Goal: Navigation & Orientation: Find specific page/section

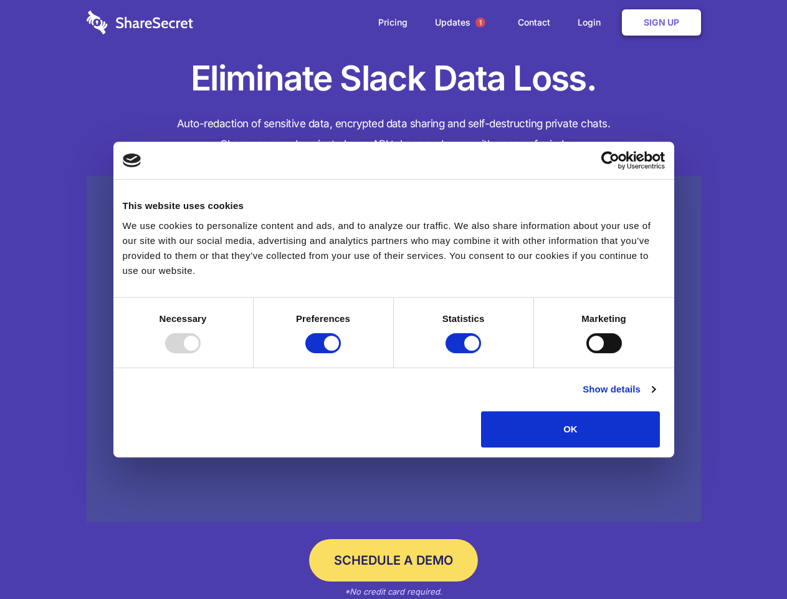
click at [201, 353] on div at bounding box center [183, 343] width 36 height 20
click at [341, 353] on input "Preferences" at bounding box center [324, 343] width 36 height 20
checkbox input "false"
click at [465, 353] on input "Statistics" at bounding box center [464, 343] width 36 height 20
checkbox input "false"
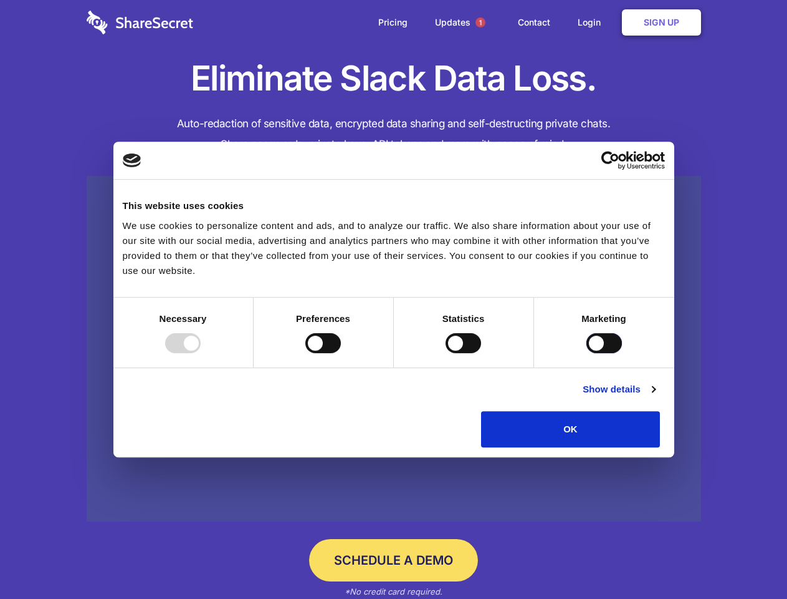
click at [587, 353] on input "Marketing" at bounding box center [605, 343] width 36 height 20
checkbox input "true"
click at [655, 397] on link "Show details" at bounding box center [619, 389] width 72 height 15
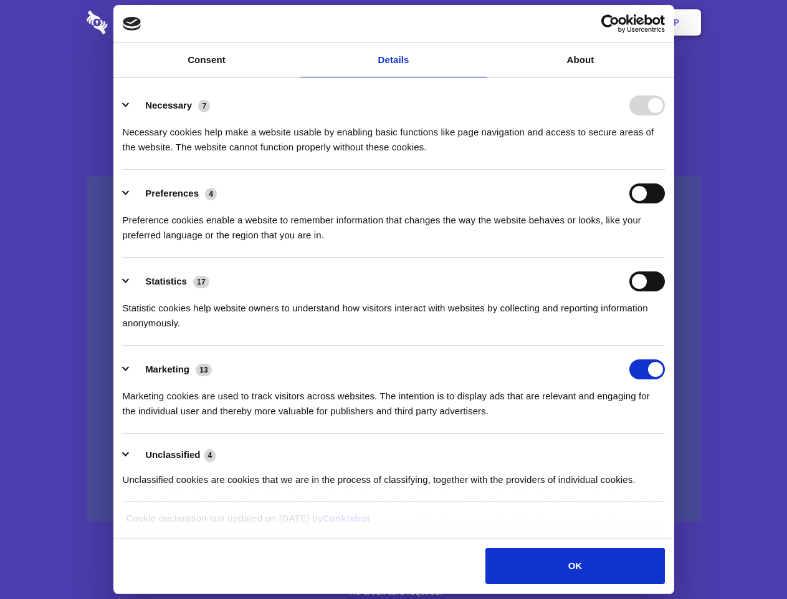
click at [665, 170] on li "Necessary 7 Necessary cookies help make a website usable by enabling basic func…" at bounding box center [394, 126] width 542 height 88
click at [480, 22] on span "1" at bounding box center [481, 22] width 10 height 10
